Goal: Task Accomplishment & Management: Manage account settings

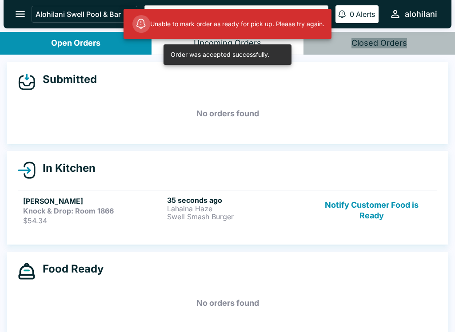
click at [230, 213] on p "Swell Smash Burger" at bounding box center [237, 217] width 140 height 8
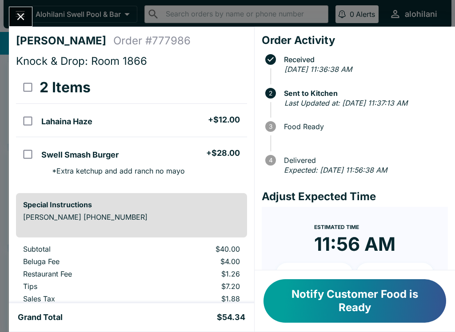
click at [28, 15] on button "Close" at bounding box center [20, 16] width 23 height 19
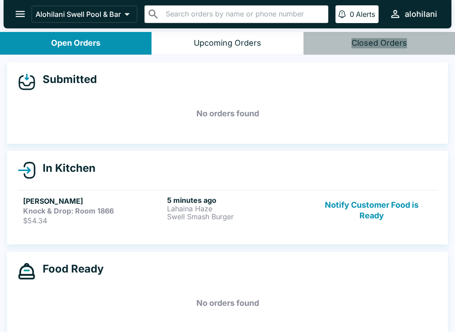
click at [362, 207] on button "Notify Customer Food is Ready" at bounding box center [371, 210] width 120 height 29
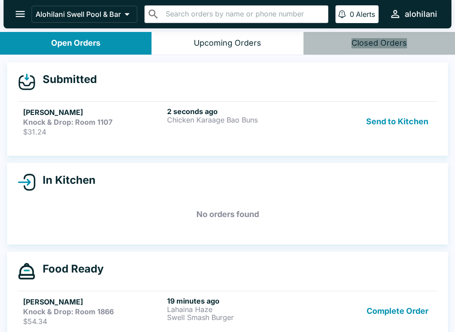
click at [398, 318] on button "Complete Order" at bounding box center [397, 311] width 69 height 29
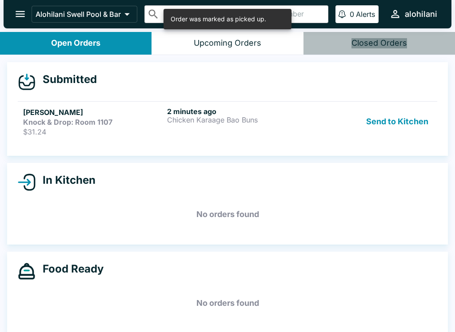
click at [317, 127] on div "Send to Kitchen" at bounding box center [371, 121] width 120 height 29
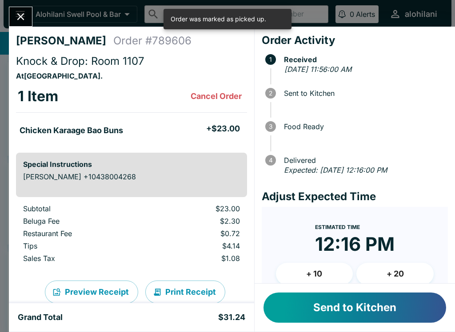
click at [362, 307] on button "Send to Kitchen" at bounding box center [354, 308] width 183 height 30
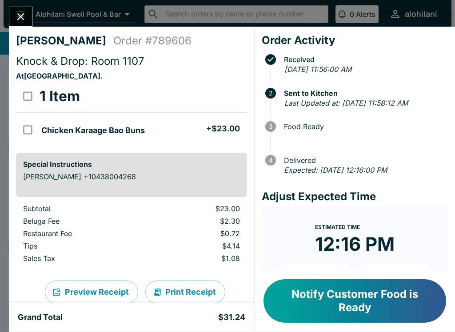
click at [356, 284] on button "Notify Customer Food is Ready" at bounding box center [354, 301] width 183 height 44
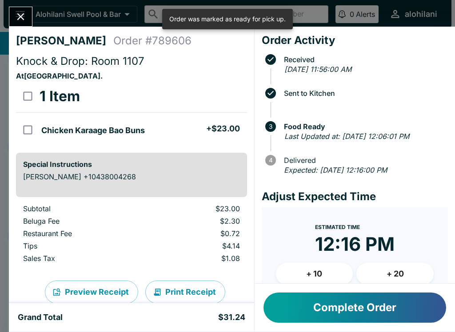
click at [20, 17] on icon "Close" at bounding box center [20, 16] width 7 height 7
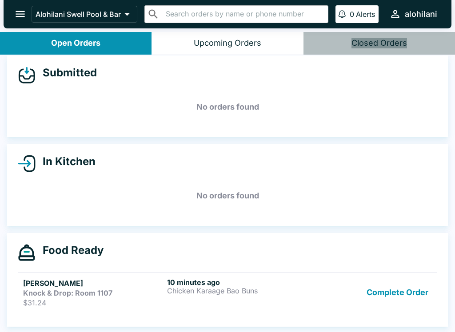
scroll to position [7, 0]
click at [402, 288] on button "Complete Order" at bounding box center [397, 292] width 69 height 29
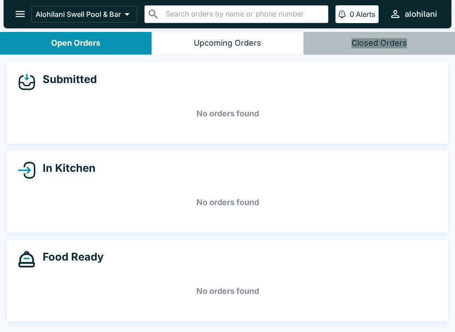
scroll to position [0, 0]
